Goal: Task Accomplishment & Management: Use online tool/utility

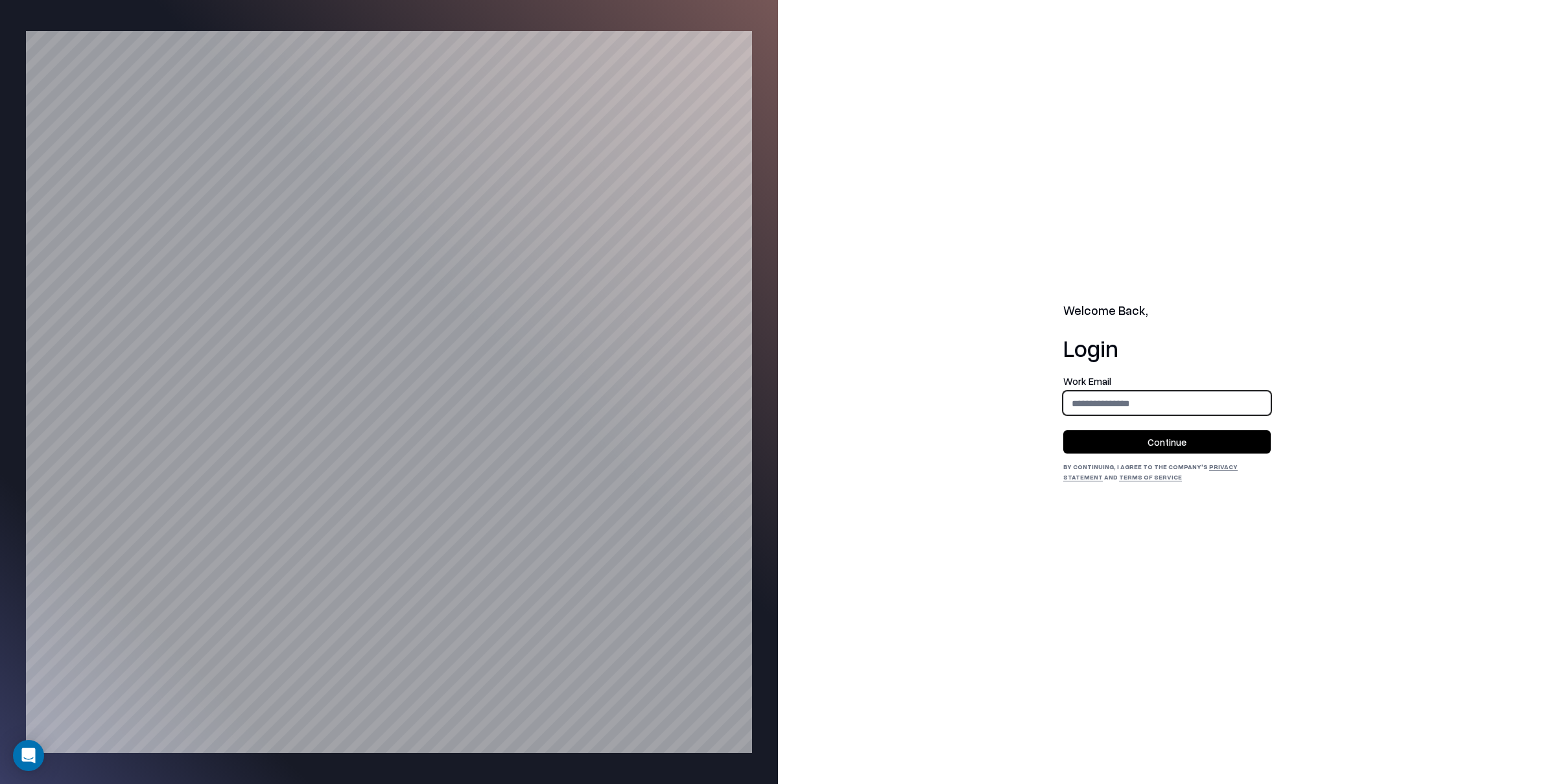
click at [1128, 408] on input "email" at bounding box center [1167, 404] width 206 height 24
type input "**********"
click at [1158, 445] on button "Continue" at bounding box center [1167, 441] width 207 height 23
